Goal: Transaction & Acquisition: Download file/media

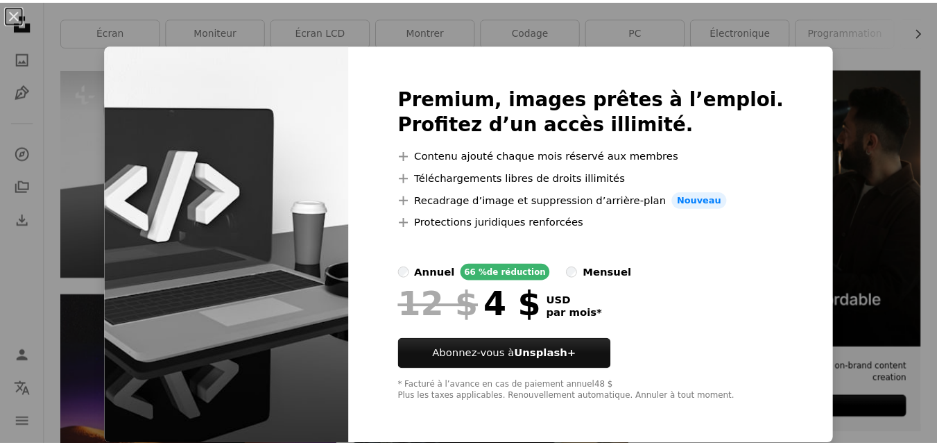
scroll to position [1, 0]
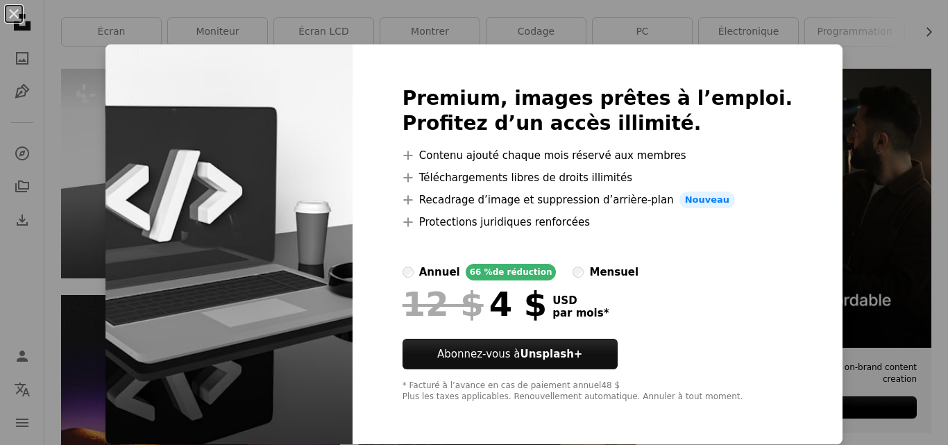
click at [855, 180] on div "An X shape Premium, images prêtes à l’emploi. Profitez d’un accès illimité. A p…" at bounding box center [474, 222] width 948 height 445
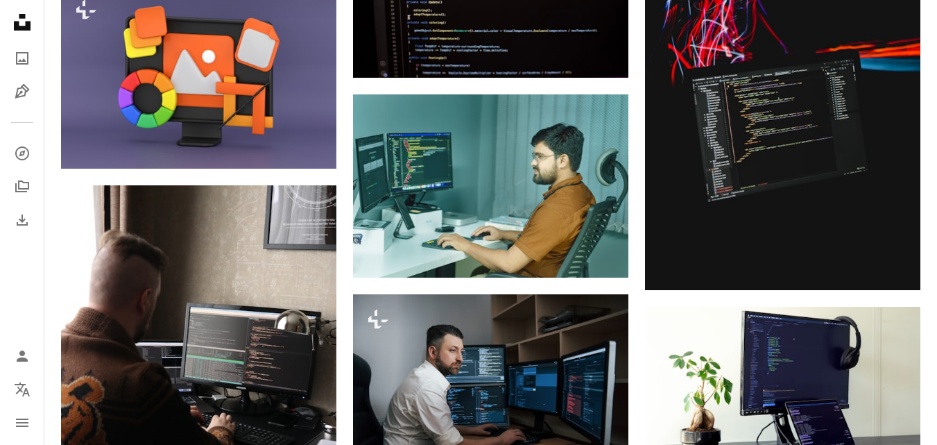
scroll to position [1016, 0]
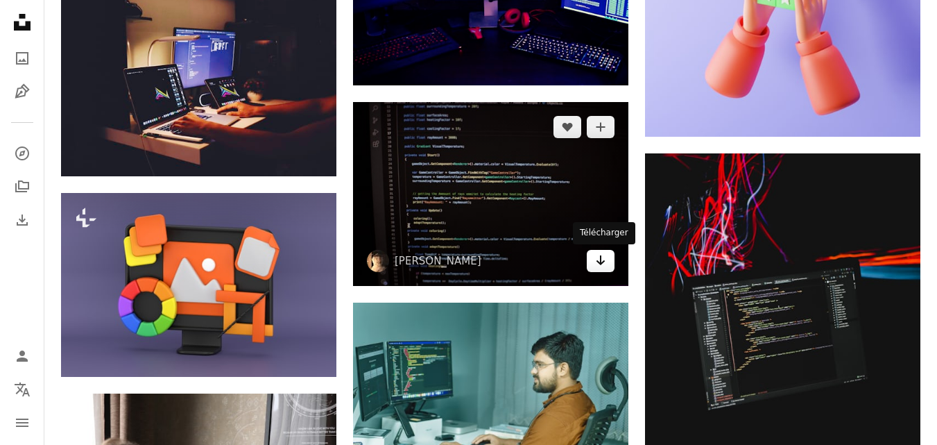
click at [600, 257] on icon "Télécharger" at bounding box center [601, 260] width 9 height 10
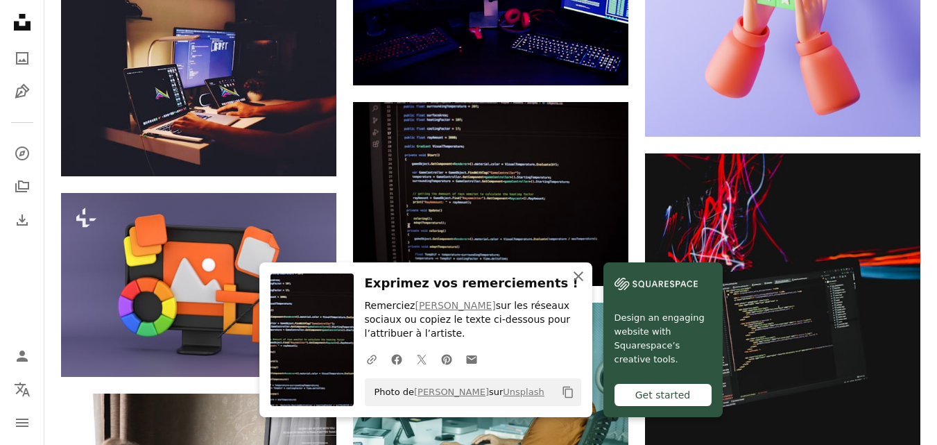
click at [576, 272] on icon "An X shape" at bounding box center [578, 276] width 17 height 17
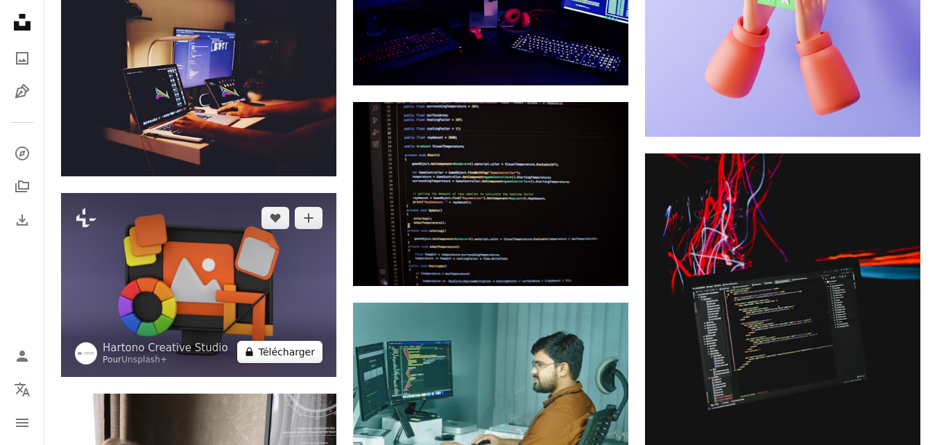
click at [277, 349] on button "A lock Télécharger" at bounding box center [279, 352] width 85 height 22
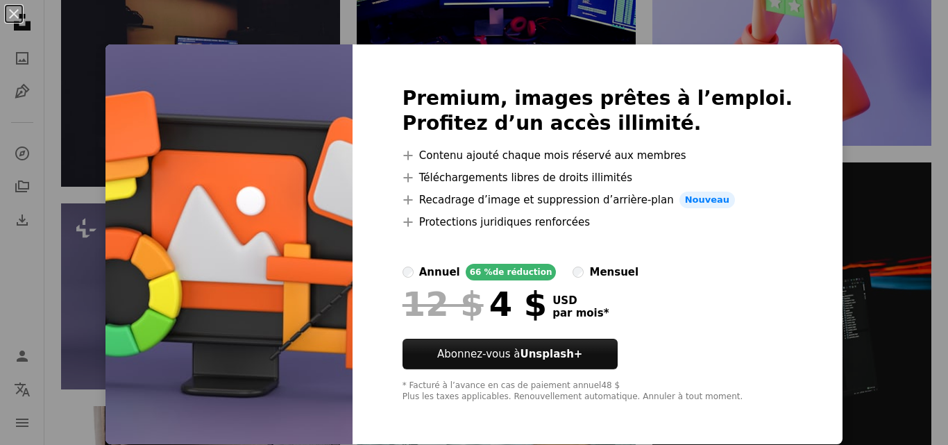
click at [135, 307] on img at bounding box center [228, 244] width 247 height 400
click at [83, 301] on div "An X shape Premium, images prêtes à l’emploi. Profitez d’un accès illimité. A p…" at bounding box center [474, 222] width 948 height 445
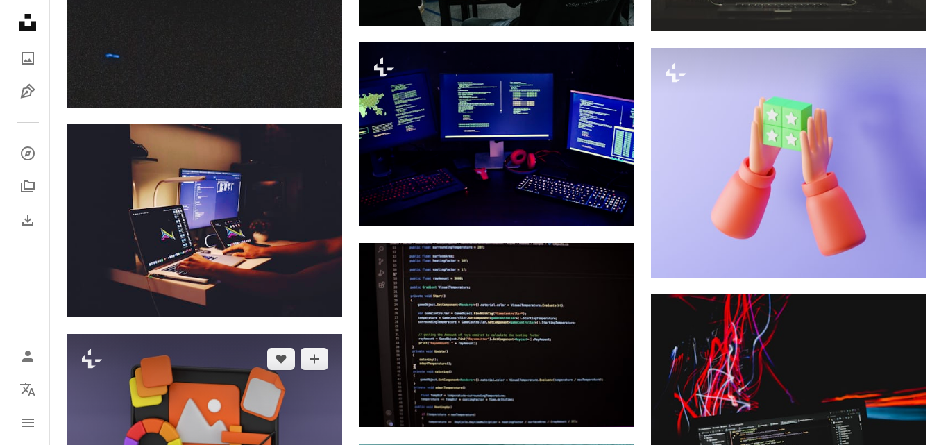
scroll to position [1016, 0]
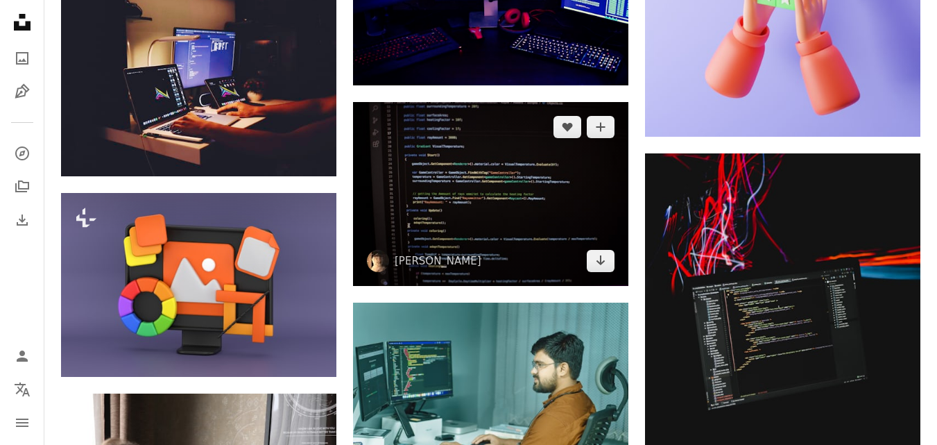
click at [463, 222] on img at bounding box center [490, 193] width 275 height 183
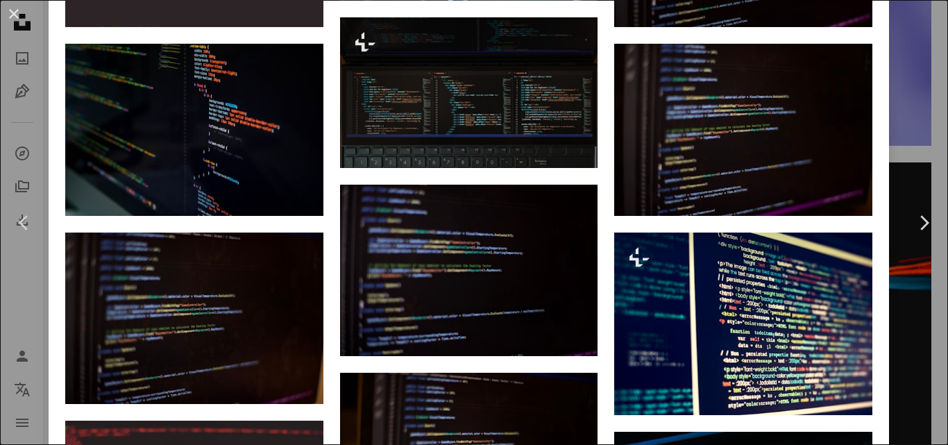
scroll to position [1103, 0]
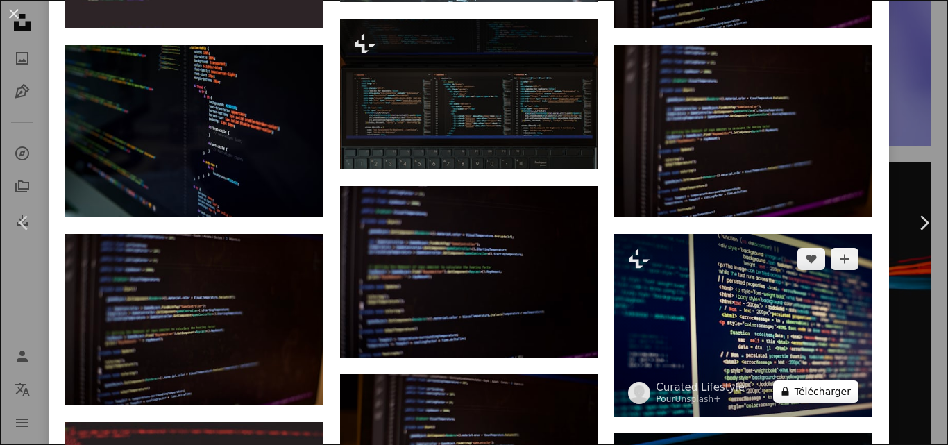
click at [795, 386] on button "A lock Télécharger" at bounding box center [815, 391] width 85 height 22
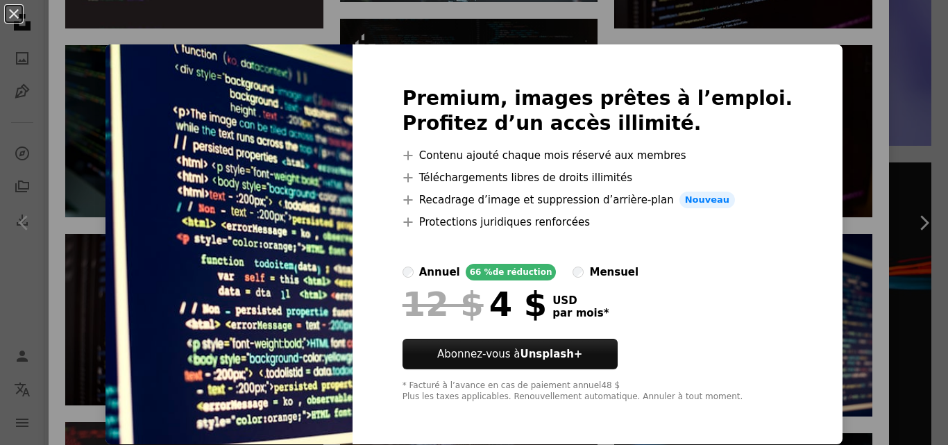
click at [848, 300] on div "An X shape Premium, images prêtes à l’emploi. Profitez d’un accès illimité. A p…" at bounding box center [474, 222] width 948 height 445
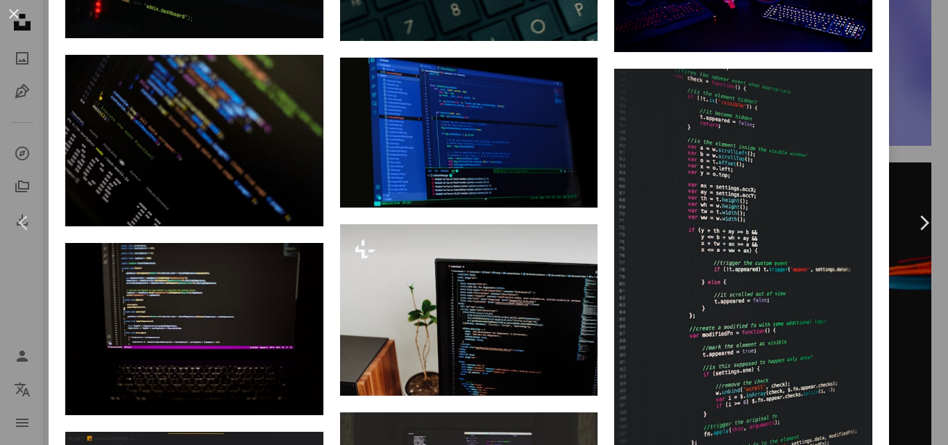
scroll to position [2282, 0]
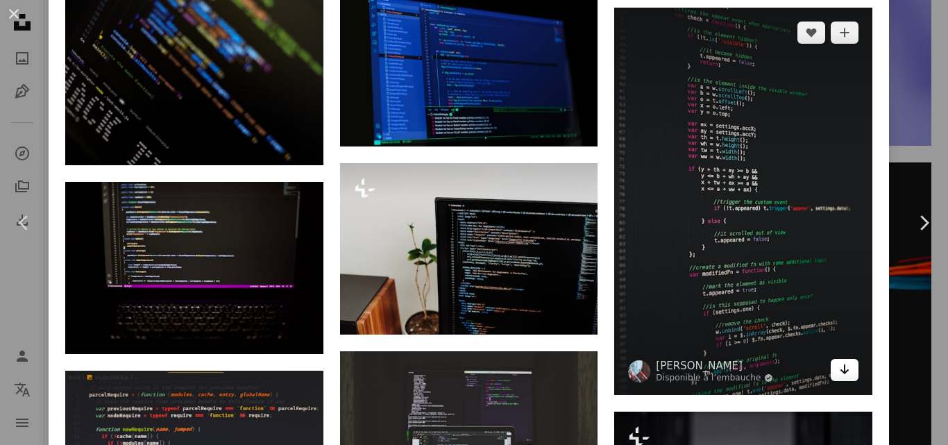
click at [840, 364] on icon "Télécharger" at bounding box center [844, 369] width 9 height 10
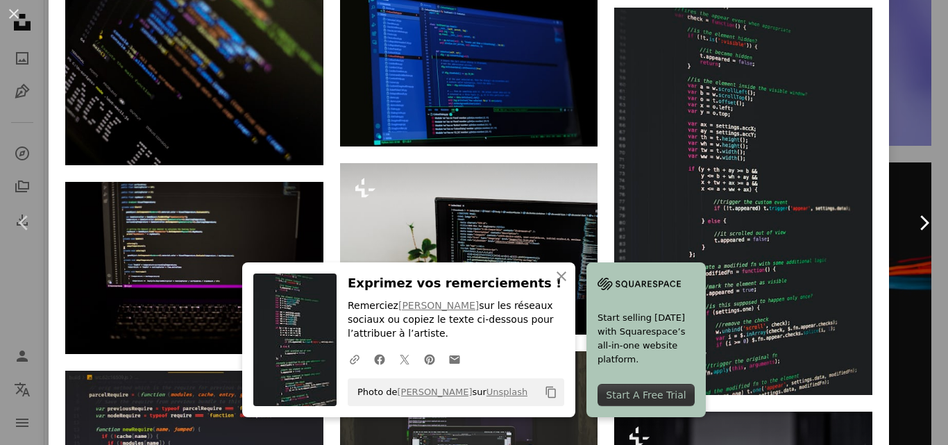
click at [912, 225] on icon "Chevron right" at bounding box center [923, 223] width 22 height 22
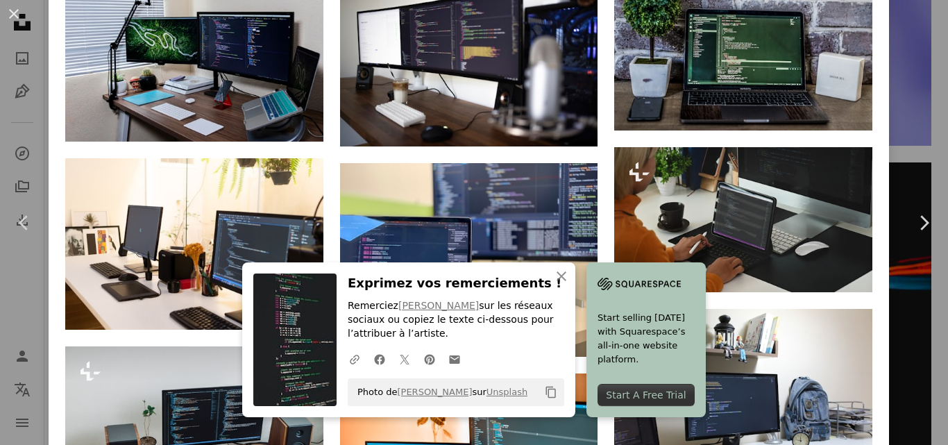
scroll to position [902, 0]
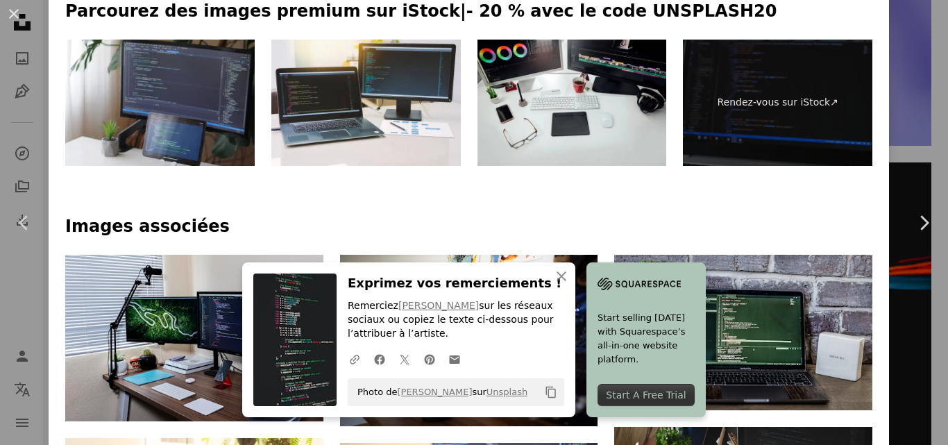
scroll to position [694, 0]
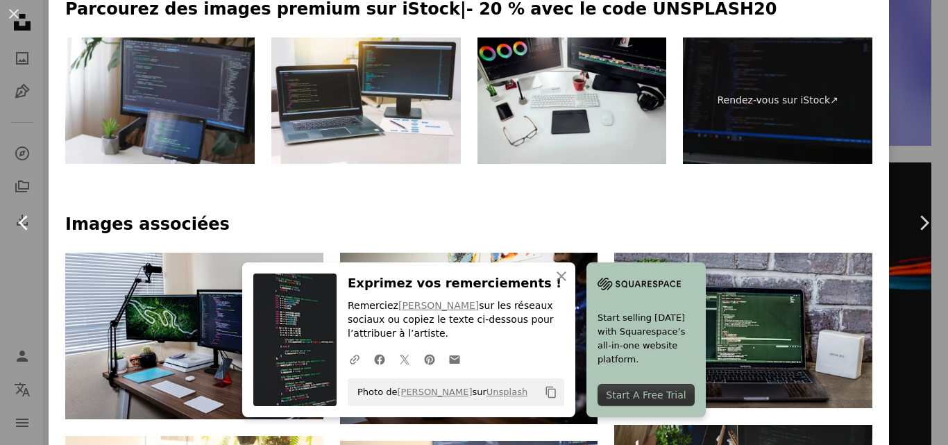
click at [26, 229] on icon at bounding box center [23, 222] width 9 height 15
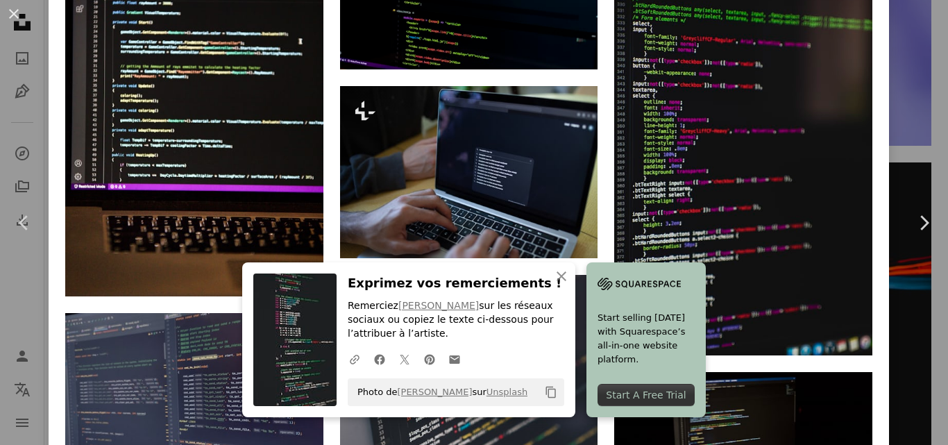
scroll to position [2983, 0]
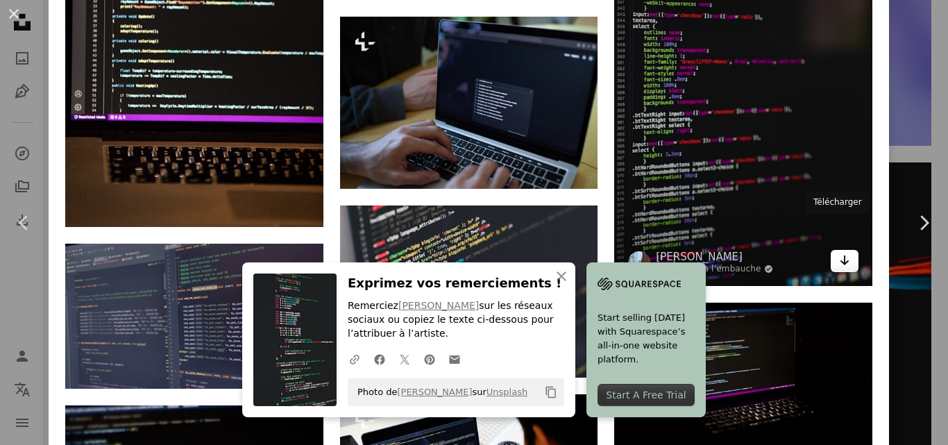
click at [839, 252] on icon "Arrow pointing down" at bounding box center [844, 260] width 11 height 17
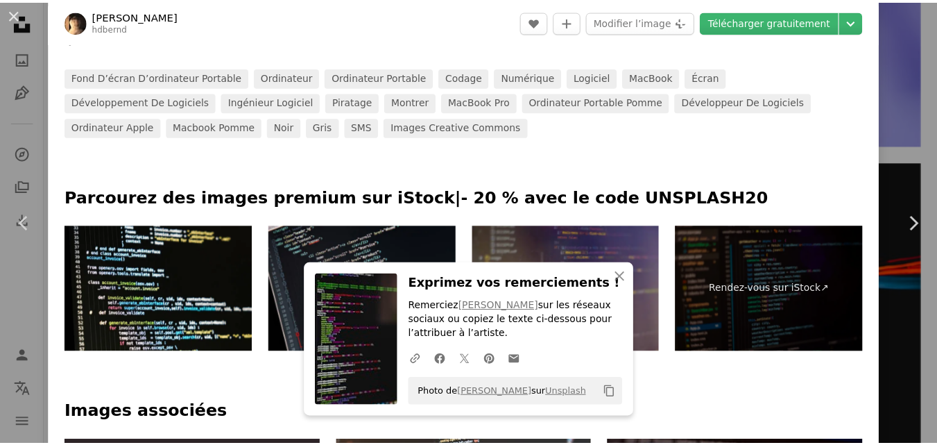
scroll to position [0, 0]
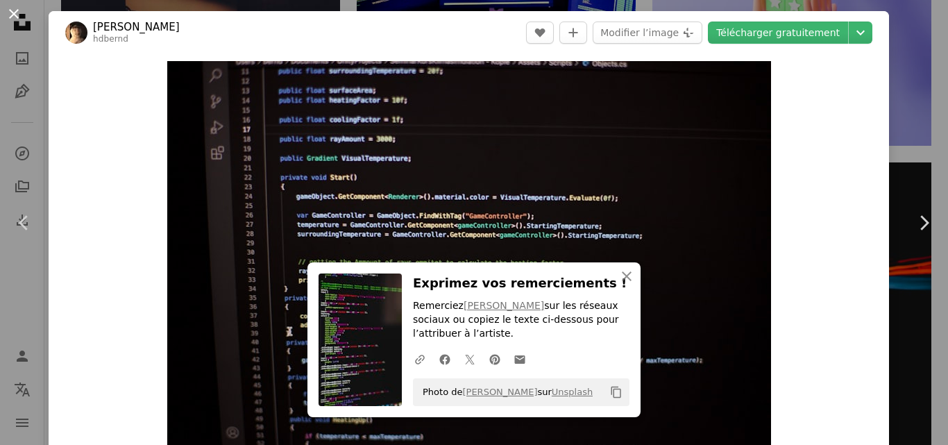
click at [15, 8] on button "An X shape" at bounding box center [14, 14] width 17 height 17
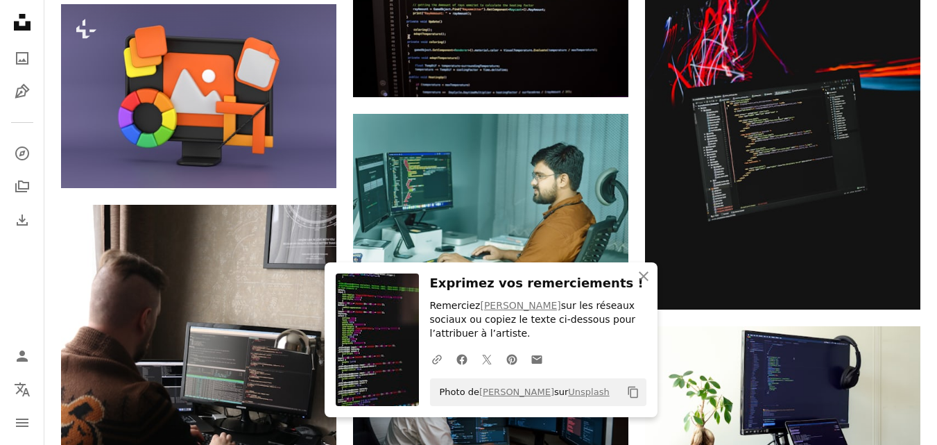
scroll to position [1294, 0]
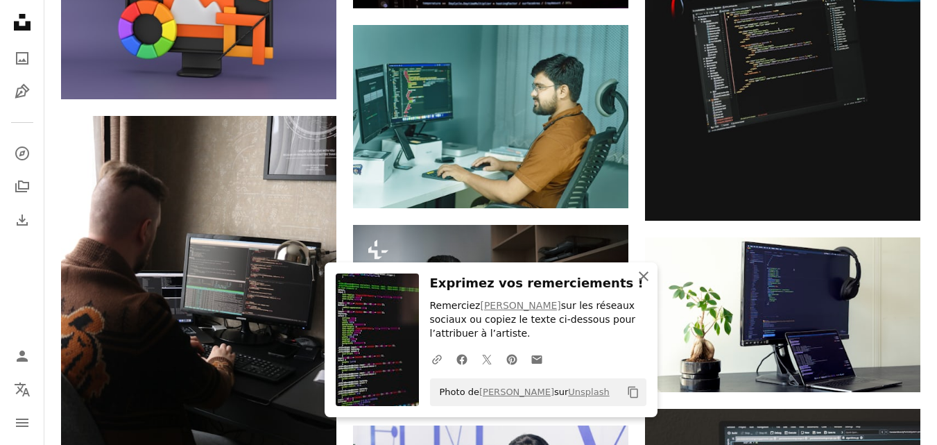
click at [640, 274] on icon "An X shape" at bounding box center [643, 276] width 17 height 17
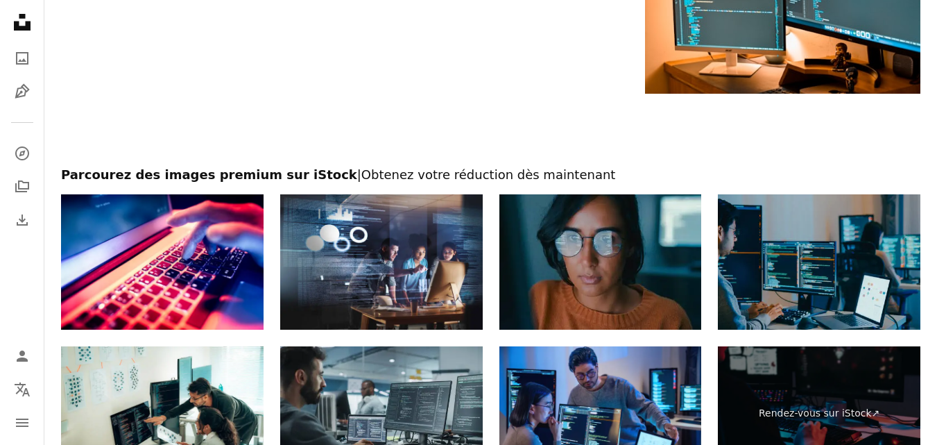
scroll to position [2334, 0]
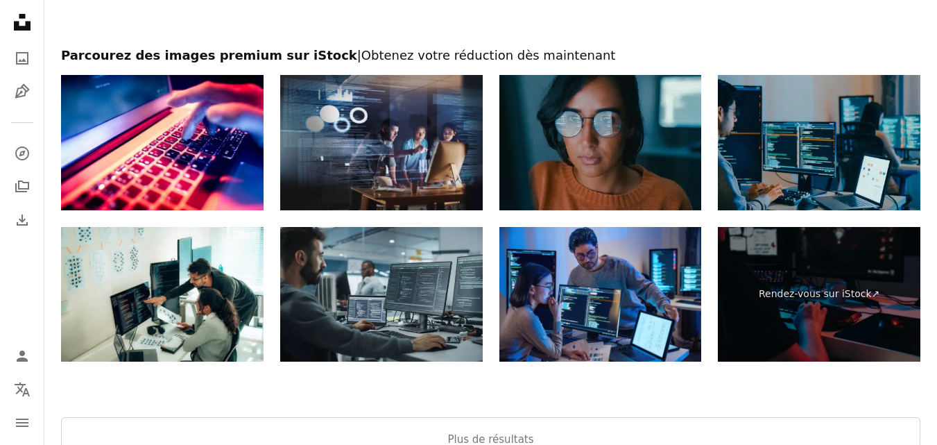
click at [347, 139] on img at bounding box center [381, 142] width 203 height 135
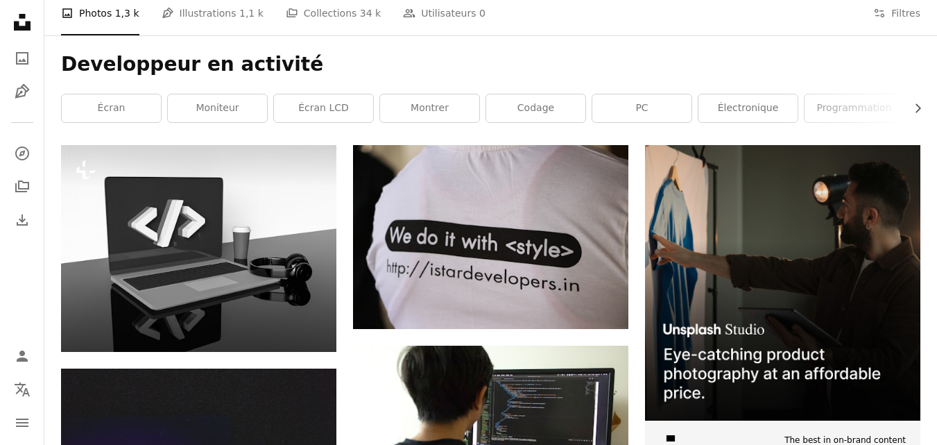
scroll to position [0, 0]
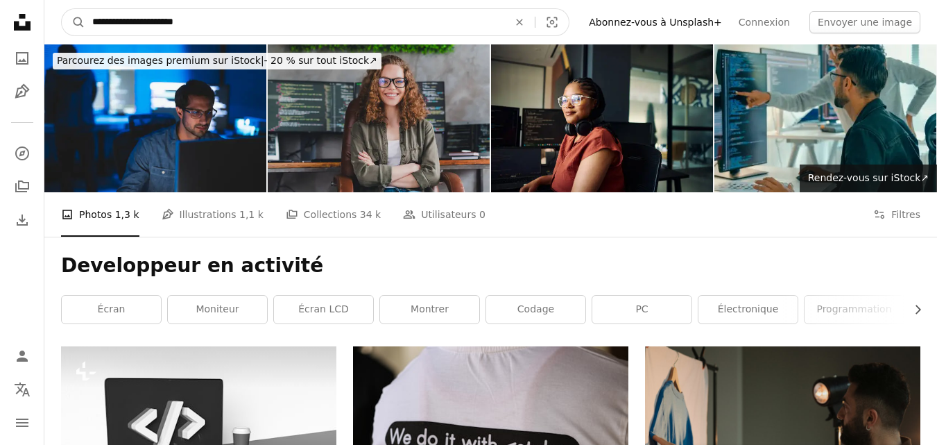
click at [231, 13] on input "**********" at bounding box center [294, 22] width 419 height 26
type input "*"
type input "**********"
click at [62, 9] on button "A magnifying glass" at bounding box center [74, 22] width 24 height 26
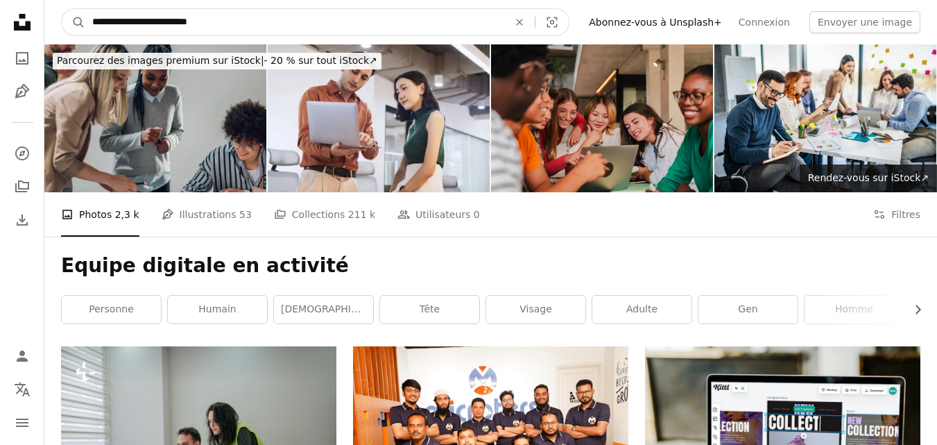
click at [157, 18] on input "**********" at bounding box center [294, 22] width 419 height 26
type input "**********"
click at [62, 9] on button "A magnifying glass" at bounding box center [74, 22] width 24 height 26
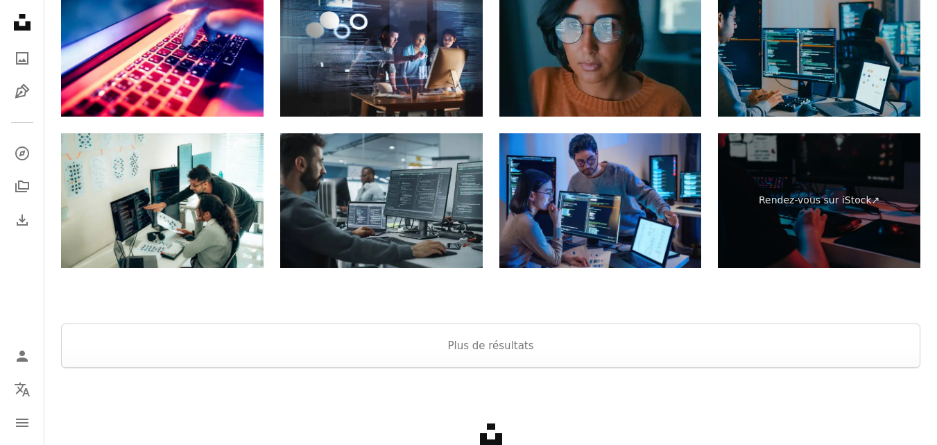
scroll to position [2358, 0]
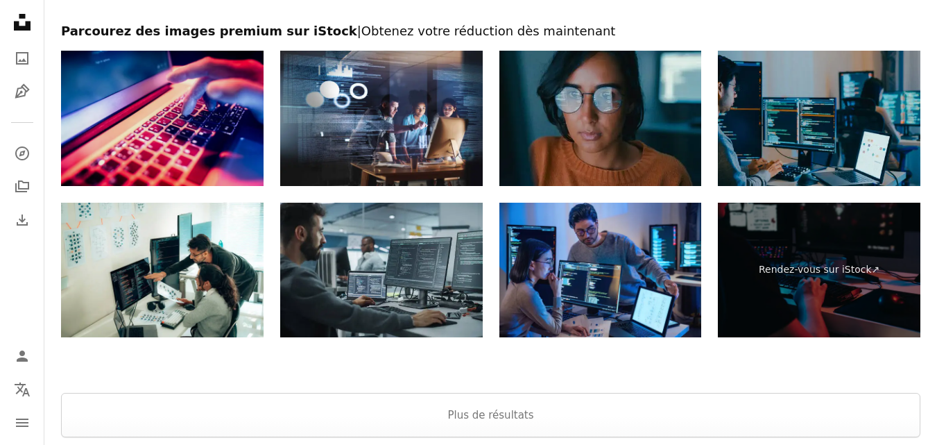
click at [196, 146] on img at bounding box center [162, 118] width 203 height 135
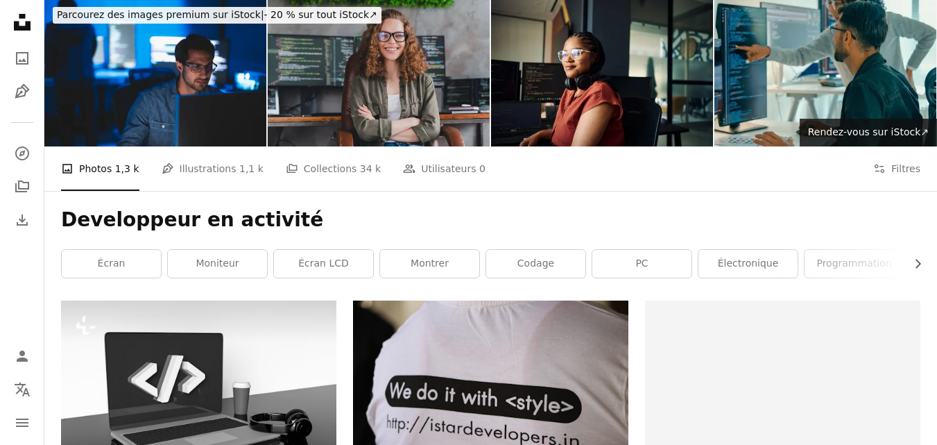
scroll to position [0, 0]
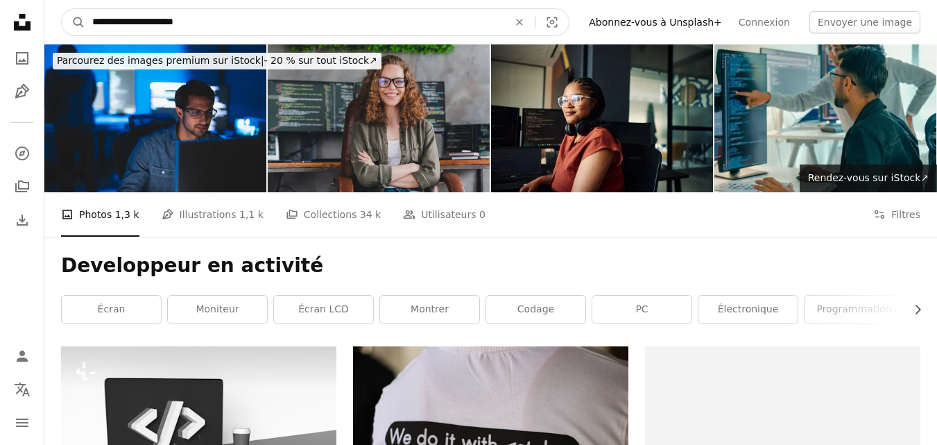
click at [308, 26] on input "**********" at bounding box center [294, 22] width 419 height 26
type input "*"
type input "**********"
click at [62, 9] on button "A magnifying glass" at bounding box center [74, 22] width 24 height 26
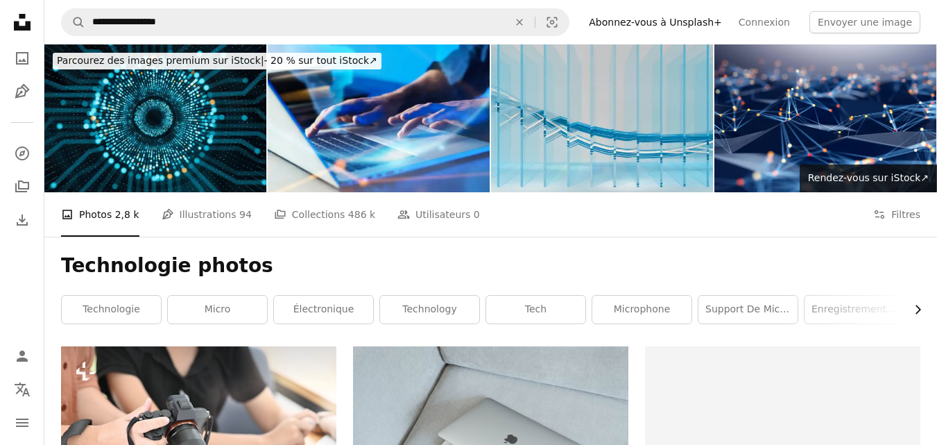
click at [915, 304] on icon "Chevron right" at bounding box center [918, 309] width 14 height 14
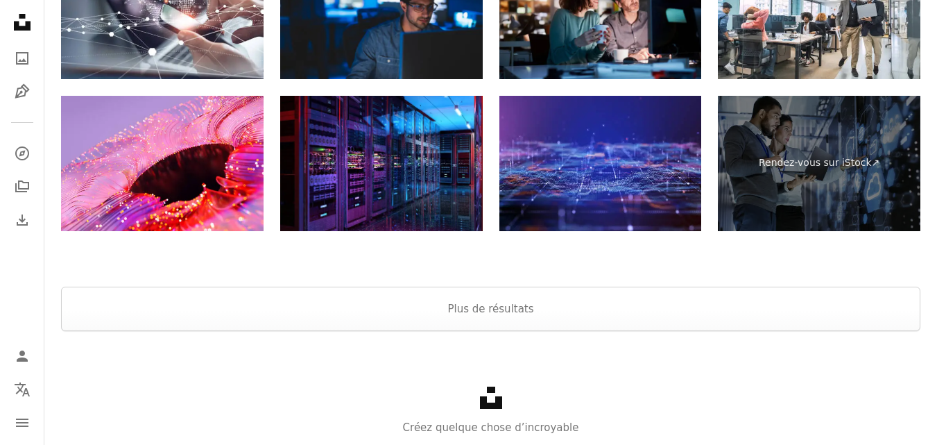
scroll to position [2528, 0]
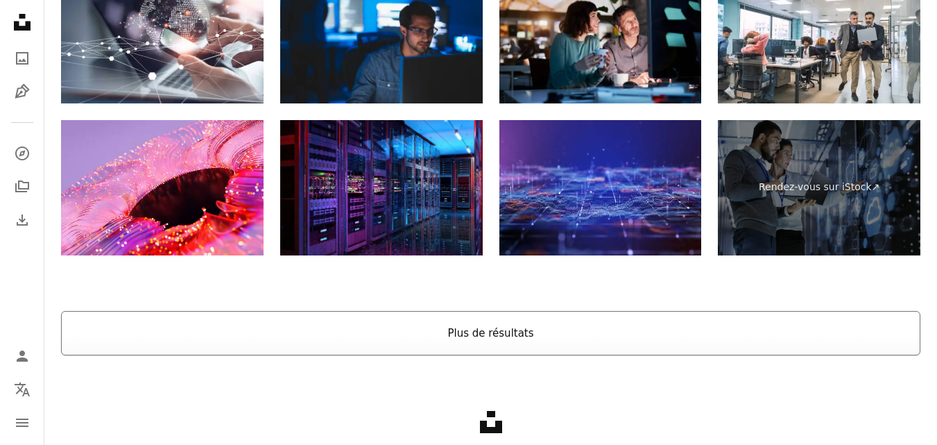
click at [463, 329] on button "Plus de résultats" at bounding box center [490, 333] width 859 height 44
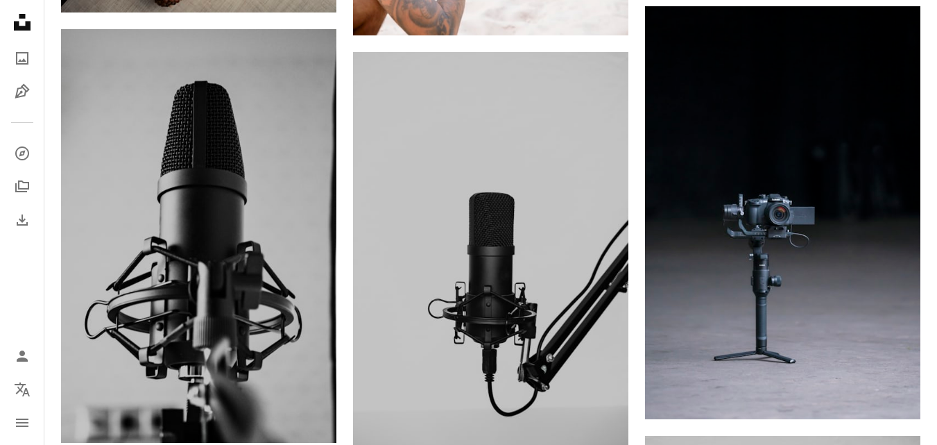
scroll to position [0, 0]
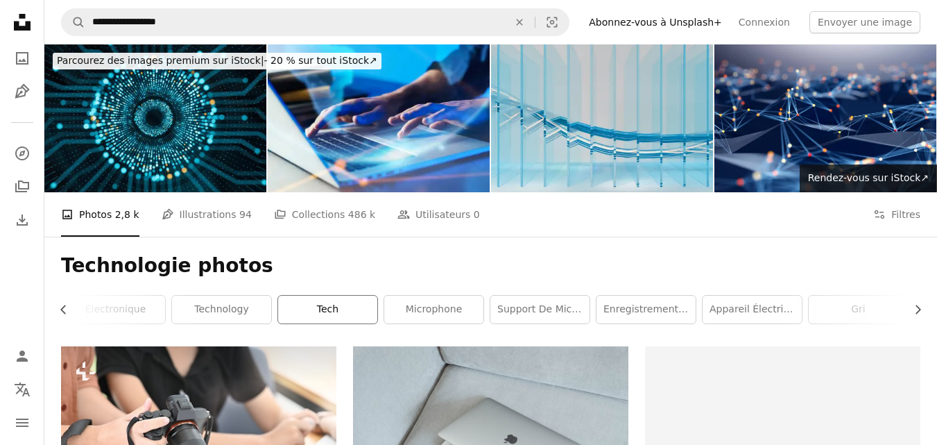
click at [314, 310] on link "Tech" at bounding box center [327, 310] width 99 height 28
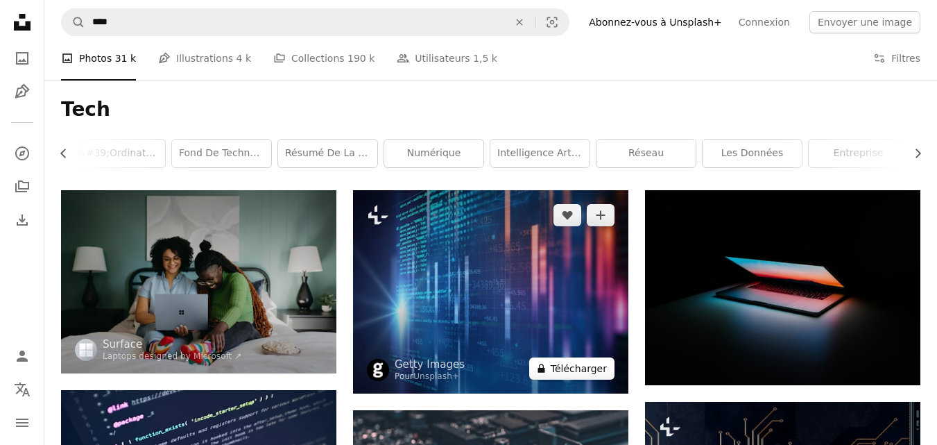
click at [590, 368] on button "A lock Télécharger" at bounding box center [571, 368] width 85 height 22
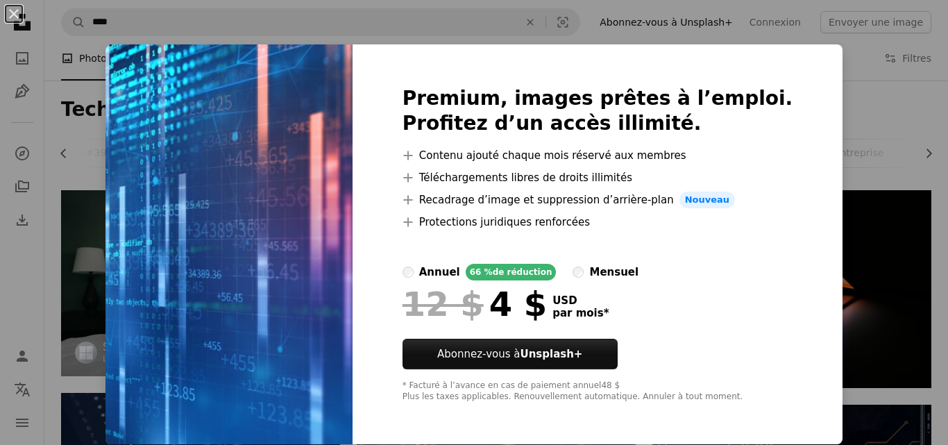
click at [866, 160] on div "An X shape Premium, images prêtes à l’emploi. Profitez d’un accès illimité. A p…" at bounding box center [474, 222] width 948 height 445
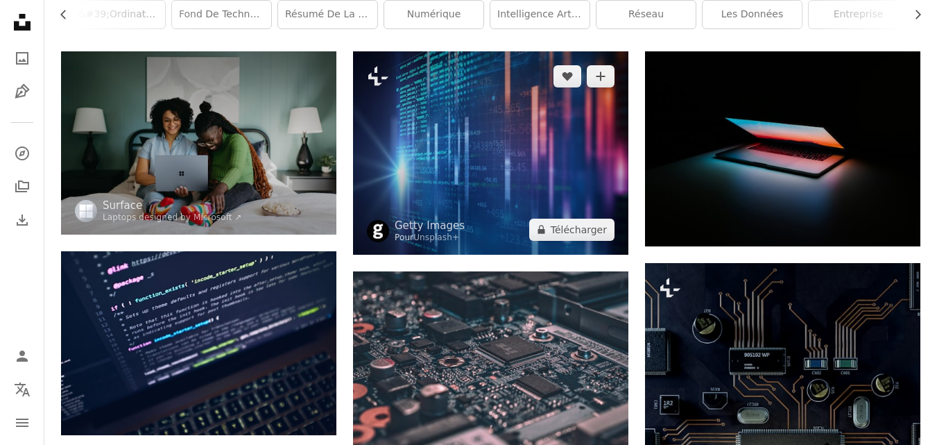
scroll to position [208, 0]
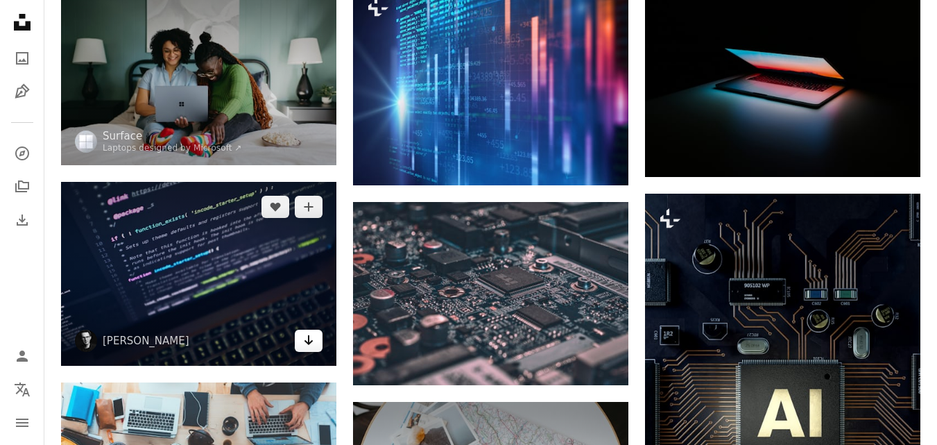
click at [318, 345] on link "Arrow pointing down" at bounding box center [309, 340] width 28 height 22
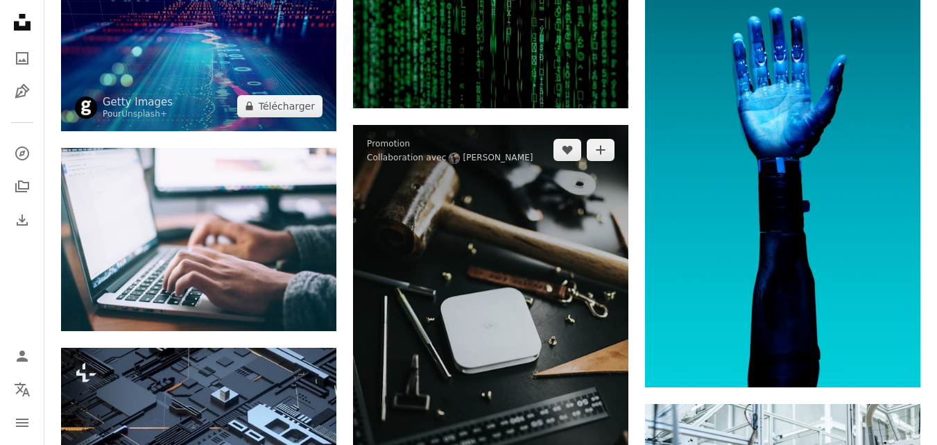
scroll to position [1110, 0]
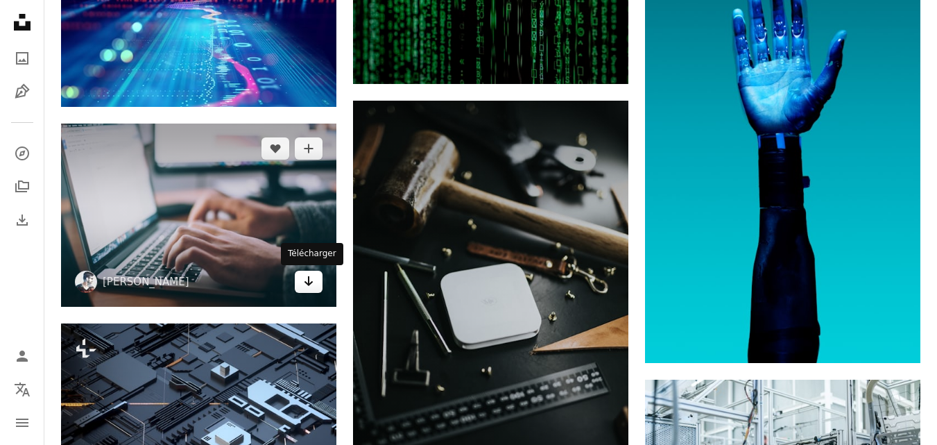
click at [311, 288] on icon "Arrow pointing down" at bounding box center [308, 281] width 11 height 17
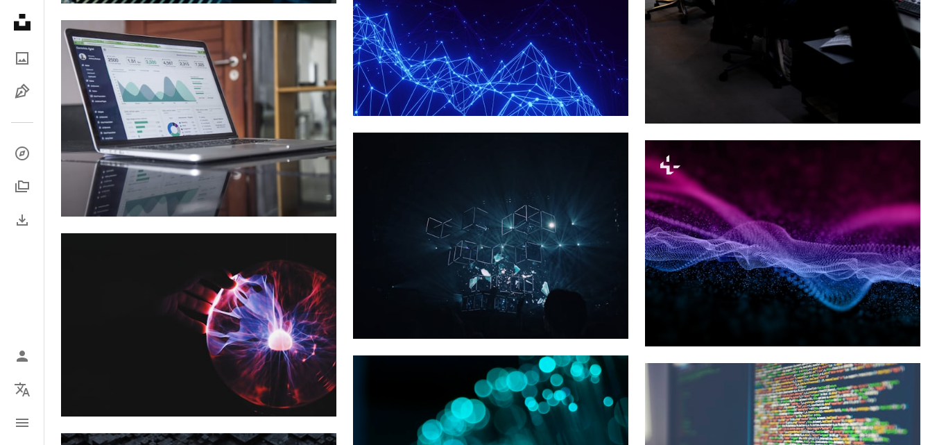
scroll to position [2844, 0]
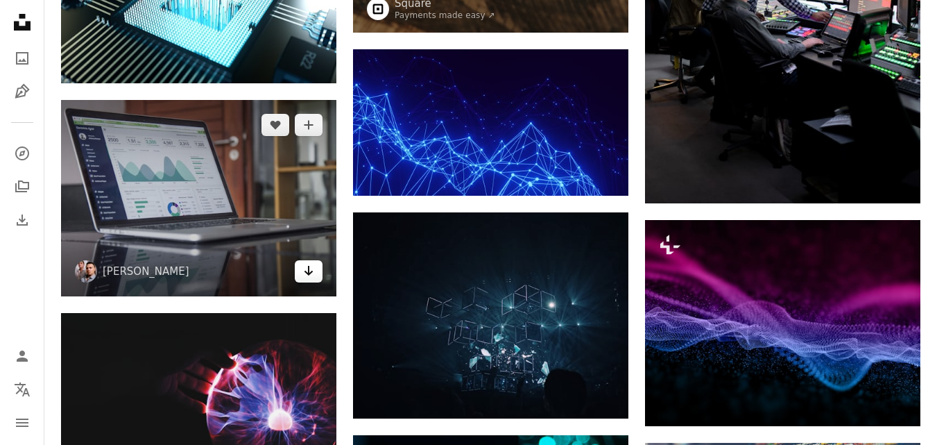
click at [311, 266] on icon "Arrow pointing down" at bounding box center [308, 270] width 11 height 17
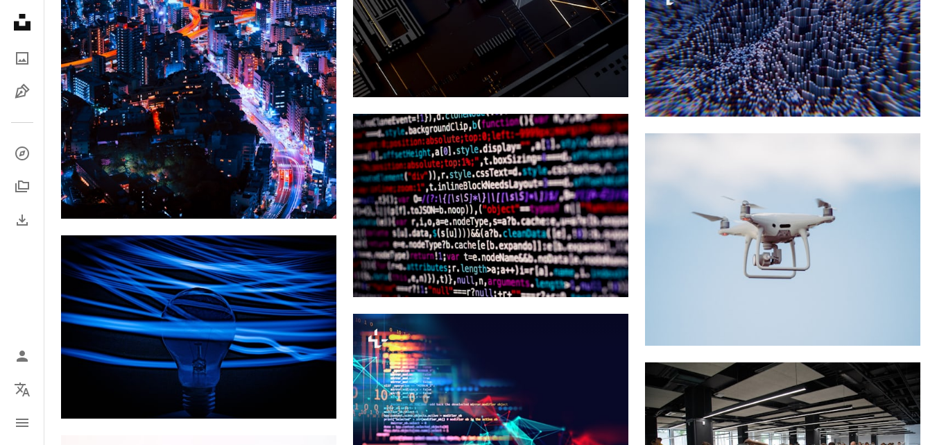
scroll to position [7006, 0]
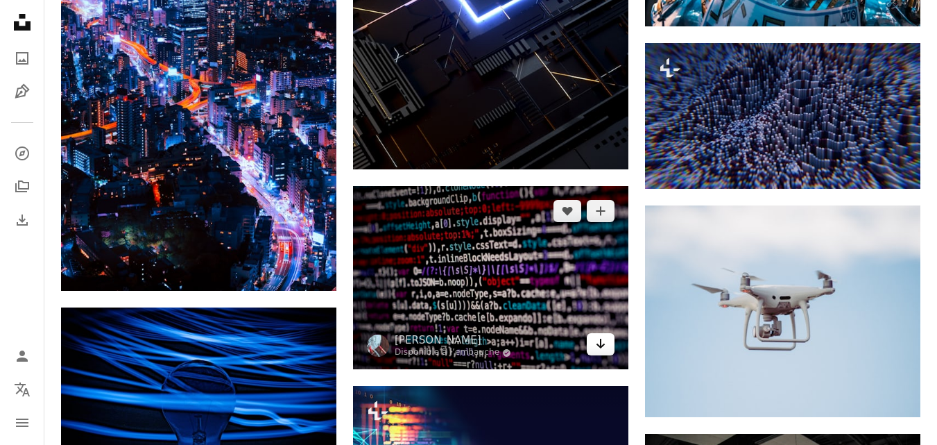
click at [601, 350] on icon "Arrow pointing down" at bounding box center [600, 343] width 11 height 17
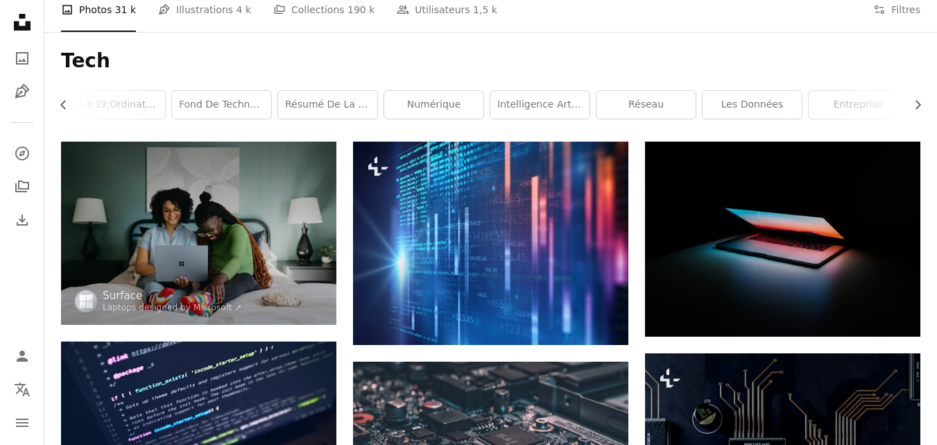
scroll to position [0, 0]
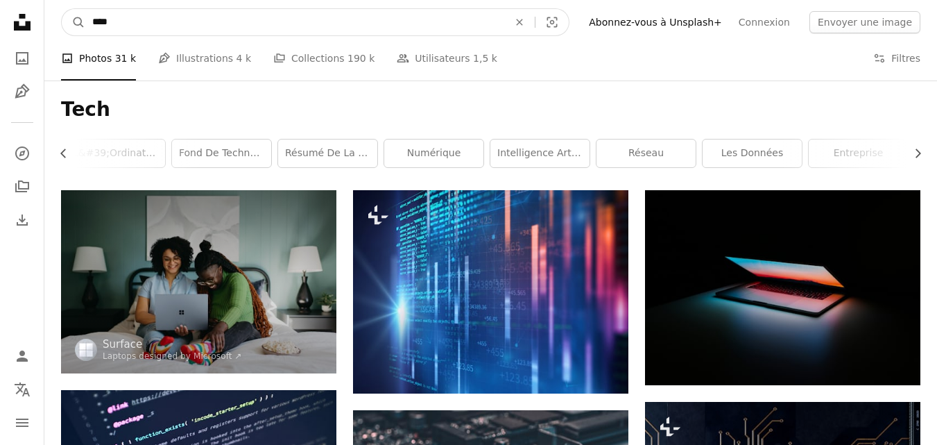
click at [337, 25] on input "****" at bounding box center [294, 22] width 419 height 26
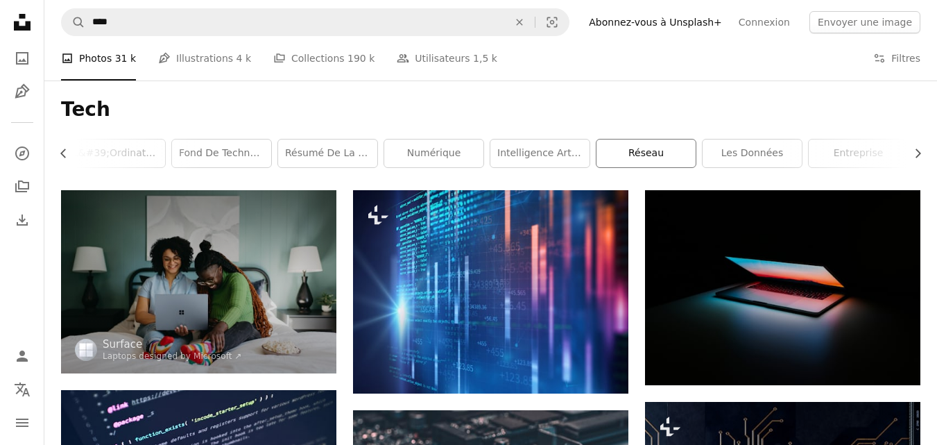
click at [660, 157] on link "réseau" at bounding box center [646, 153] width 99 height 28
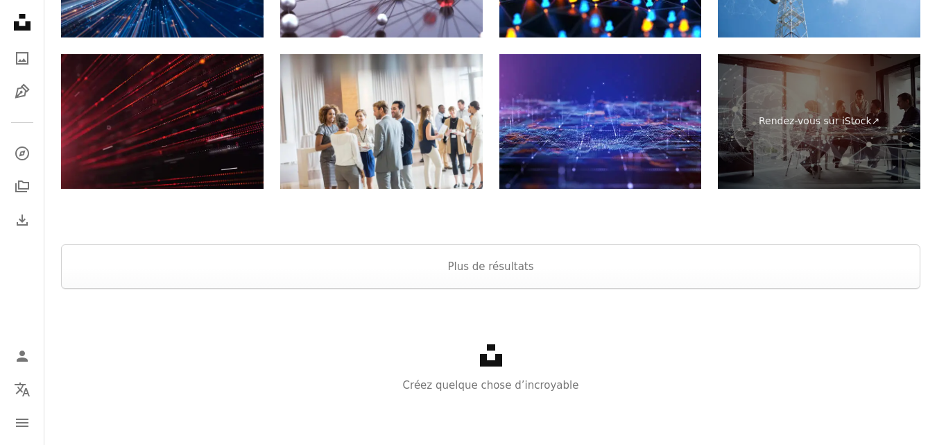
scroll to position [2417, 0]
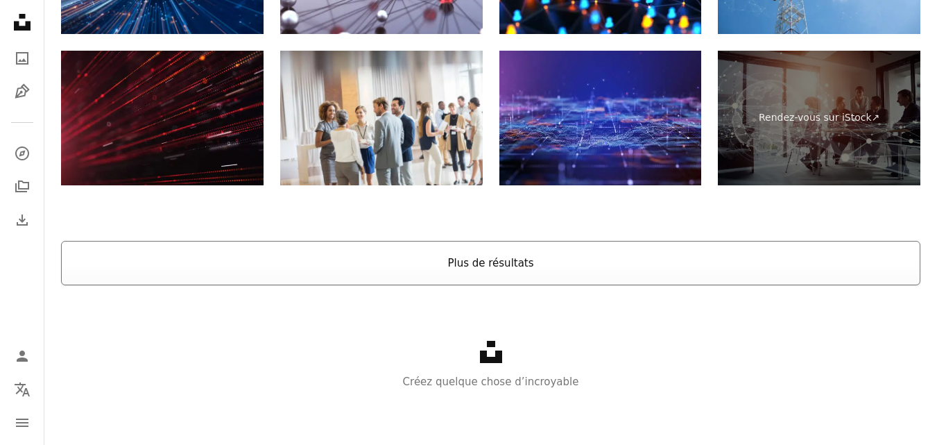
click at [511, 273] on button "Plus de résultats" at bounding box center [490, 263] width 859 height 44
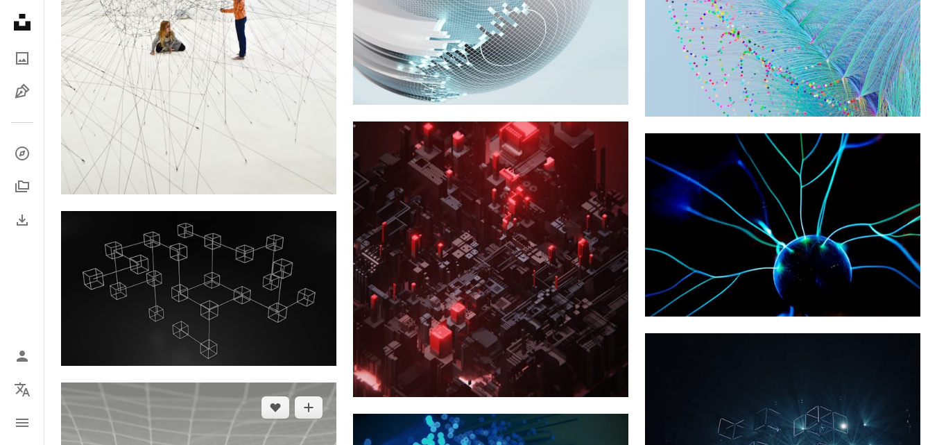
scroll to position [3665, 0]
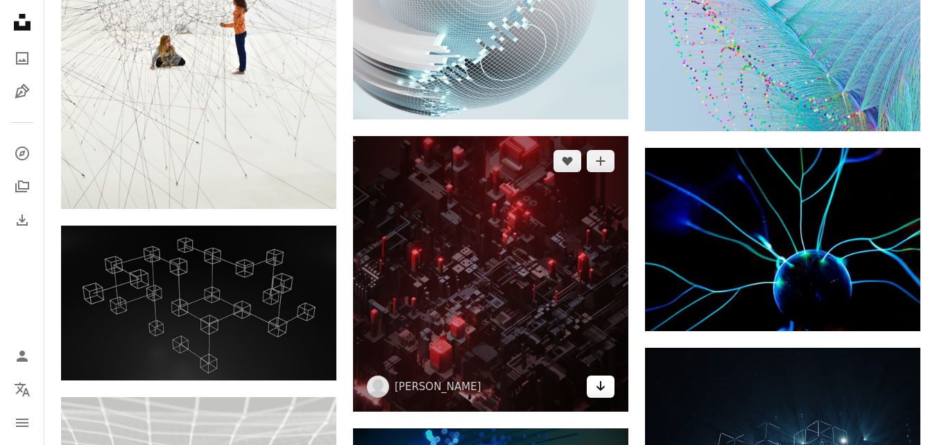
drag, startPoint x: 484, startPoint y: 268, endPoint x: 600, endPoint y: 384, distance: 163.8
click at [600, 384] on icon "Télécharger" at bounding box center [601, 386] width 9 height 10
